Goal: Browse casually: Explore the website without a specific task or goal

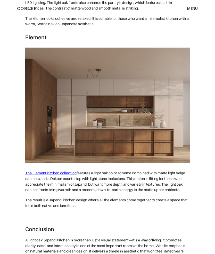
scroll to position [2597, 0]
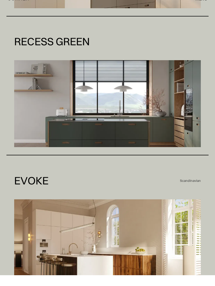
scroll to position [1820, 0]
click at [162, 126] on img at bounding box center [107, 114] width 186 height 87
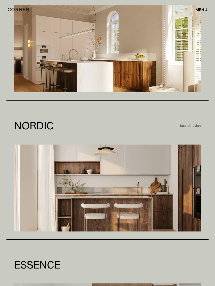
scroll to position [2025, 0]
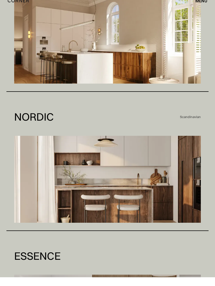
click at [181, 191] on img at bounding box center [107, 188] width 186 height 87
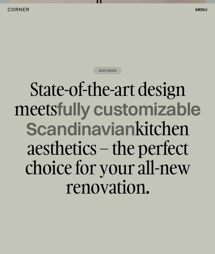
scroll to position [5381, 0]
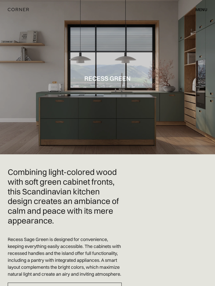
click at [176, 140] on div at bounding box center [107, 77] width 215 height 155
click at [42, 16] on div "Shop Kitchens Shop Kitchens How it works How it works Projects Projects Inspira…" at bounding box center [107, 9] width 215 height 19
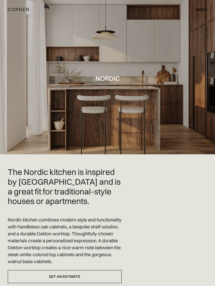
click at [175, 45] on div at bounding box center [107, 77] width 215 height 155
click at [164, 45] on div at bounding box center [107, 77] width 215 height 155
